Goal: Task Accomplishment & Management: Use online tool/utility

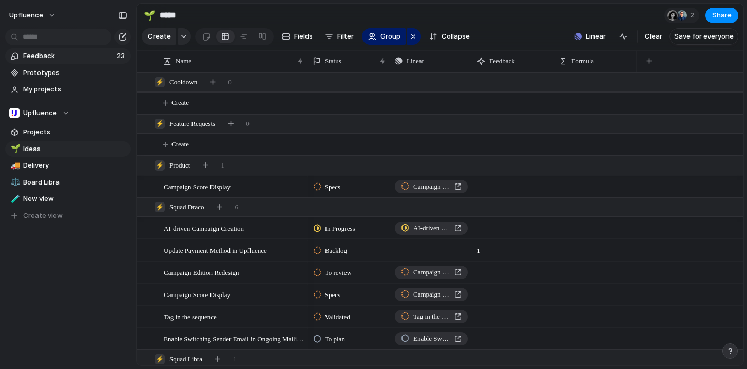
click at [77, 55] on span "Feedback" at bounding box center [68, 56] width 90 height 10
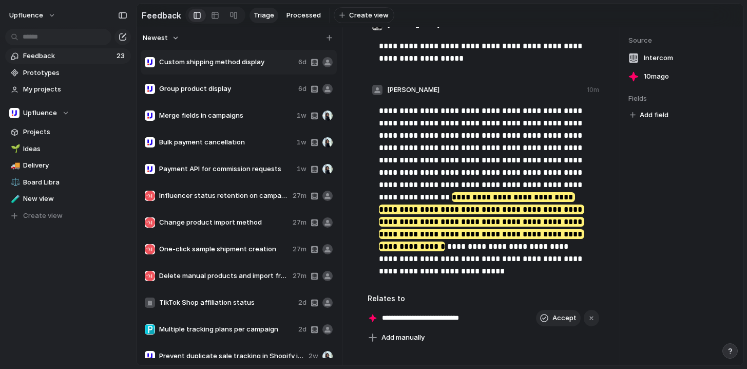
scroll to position [206, 0]
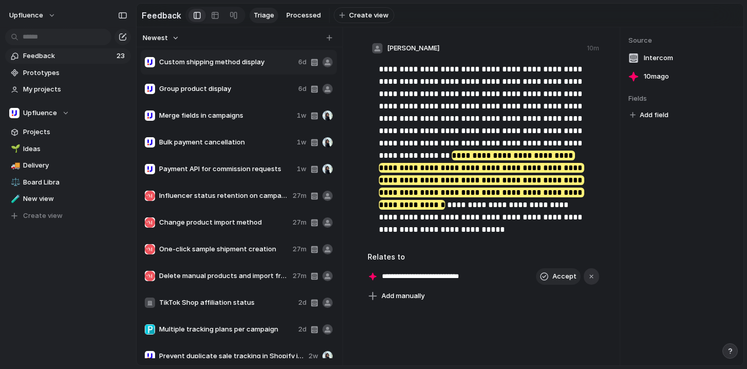
click at [588, 280] on div "button" at bounding box center [591, 276] width 7 height 7
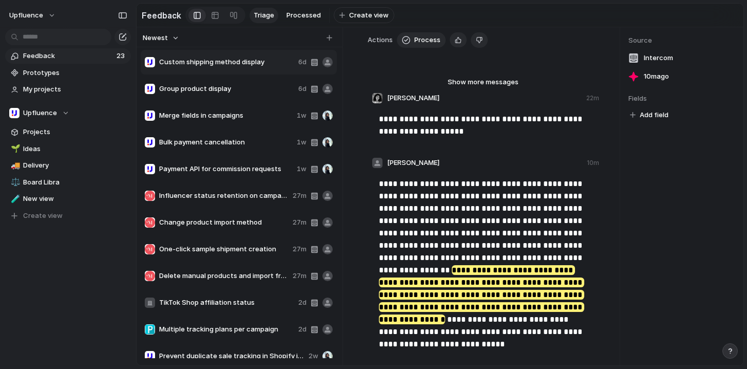
scroll to position [0, 0]
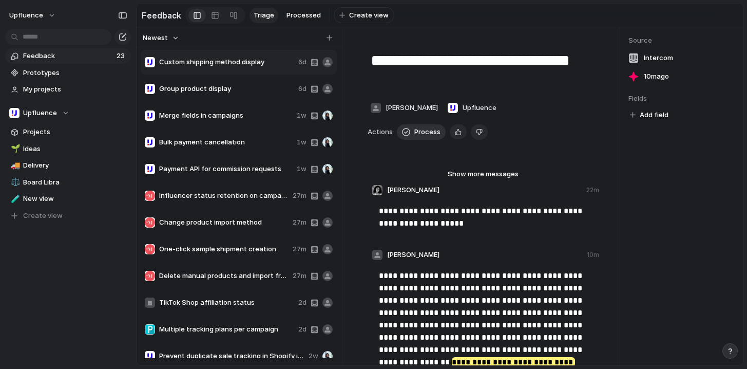
click at [420, 135] on span "Process" at bounding box center [427, 132] width 26 height 10
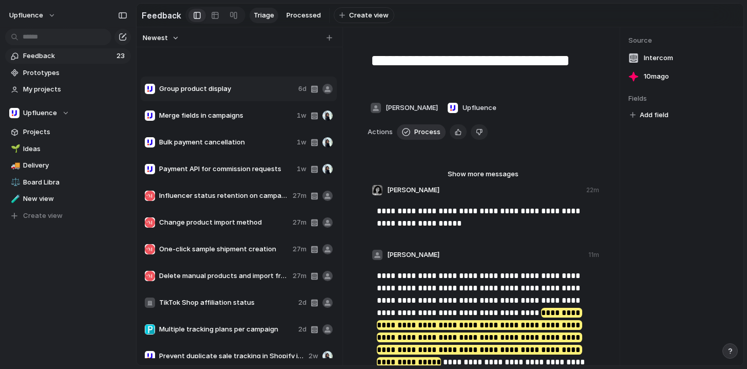
type textarea "**********"
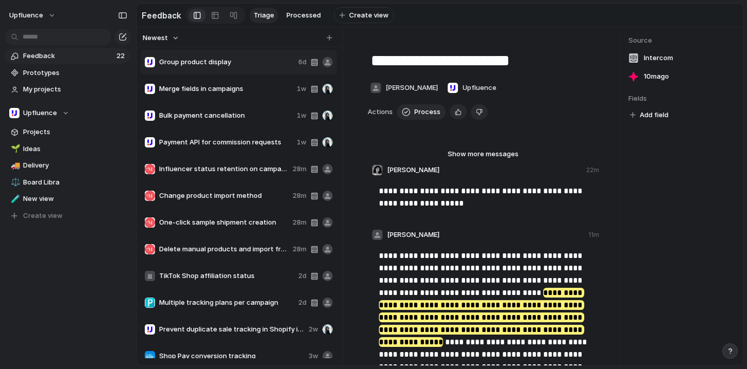
scroll to position [46, 0]
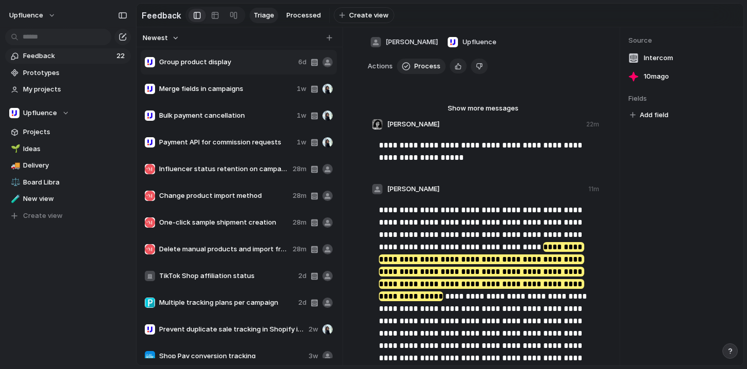
click at [732, 354] on div "button" at bounding box center [729, 350] width 7 height 7
click at [674, 184] on div "Source Intercom 10m ago Fields Add field" at bounding box center [681, 196] width 123 height 338
click at [83, 63] on link "Feedback 22" at bounding box center [68, 55] width 126 height 15
click at [81, 70] on span "Prototypes" at bounding box center [75, 73] width 104 height 10
click at [79, 166] on span "Delivery" at bounding box center [75, 165] width 104 height 10
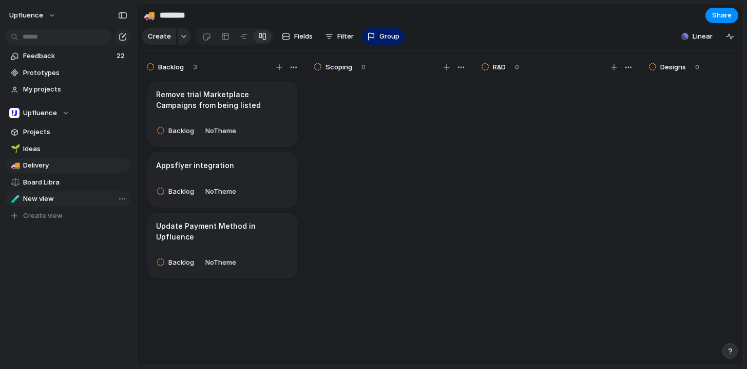
click at [57, 196] on span "New view" at bounding box center [75, 198] width 104 height 10
